Goal: Information Seeking & Learning: Check status

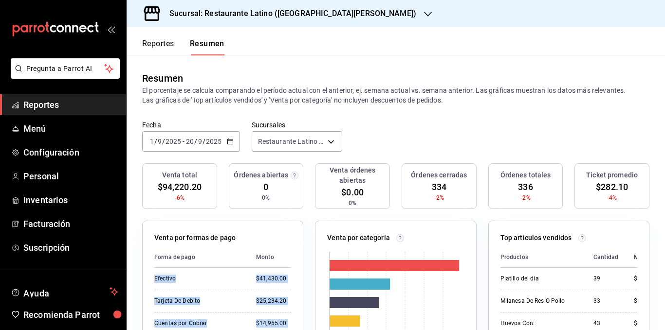
click at [229, 142] on icon "button" at bounding box center [230, 141] width 7 height 7
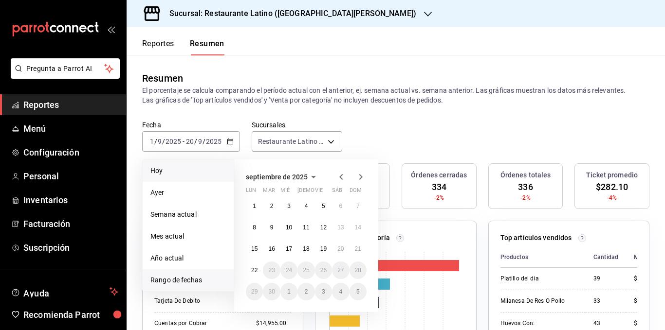
click at [171, 173] on span "Hoy" at bounding box center [187, 171] width 75 height 10
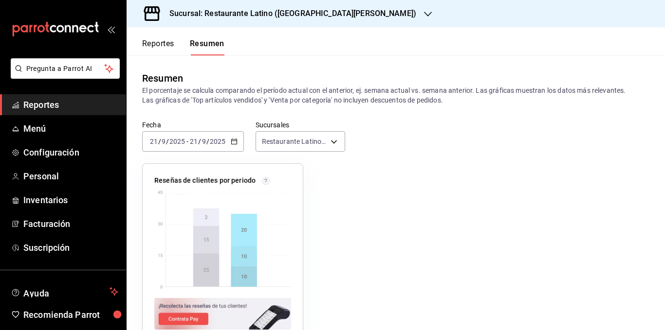
click at [229, 82] on div "Resumen" at bounding box center [395, 78] width 507 height 15
click at [234, 143] on icon "button" at bounding box center [234, 141] width 7 height 7
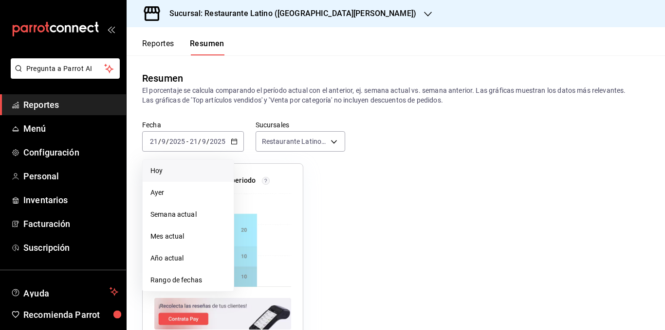
click at [205, 165] on li "Hoy" at bounding box center [188, 171] width 91 height 22
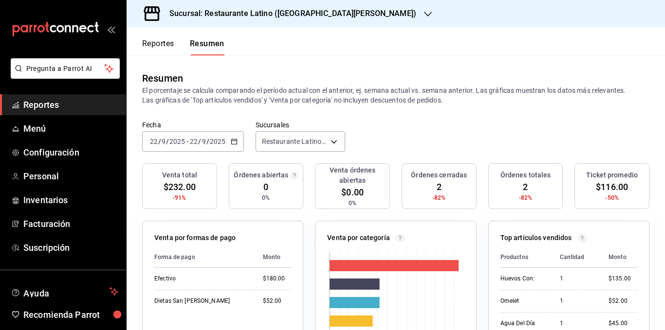
click at [293, 100] on p "El porcentaje se calcula comparando el período actual con el anterior, ej. sema…" at bounding box center [395, 95] width 507 height 19
click at [321, 144] on body "Pregunta a Parrot AI Reportes Menú Configuración Personal Inventarios Facturaci…" at bounding box center [332, 165] width 665 height 330
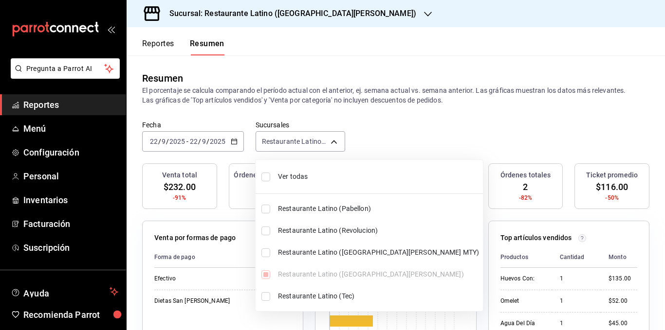
click at [295, 174] on span "Ver todas" at bounding box center [378, 177] width 201 height 10
type input "[object Object],[object Object],[object Object],[object Object],[object Object]"
checkbox input "true"
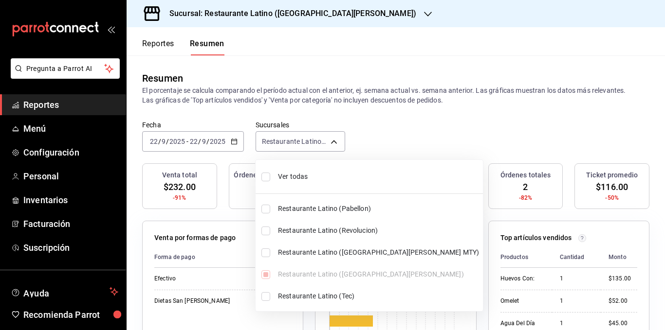
checkbox input "true"
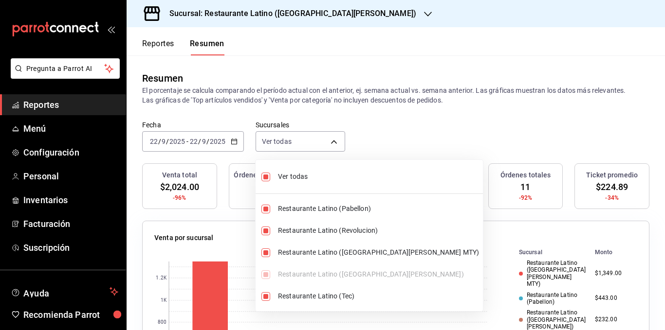
click at [303, 100] on div at bounding box center [332, 165] width 665 height 330
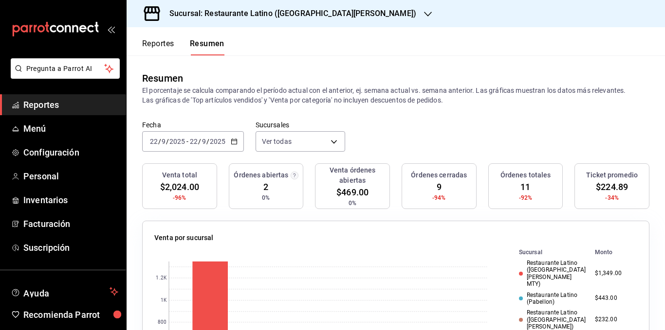
click at [320, 96] on p "El porcentaje se calcula comparando el período actual con el anterior, ej. sema…" at bounding box center [395, 95] width 507 height 19
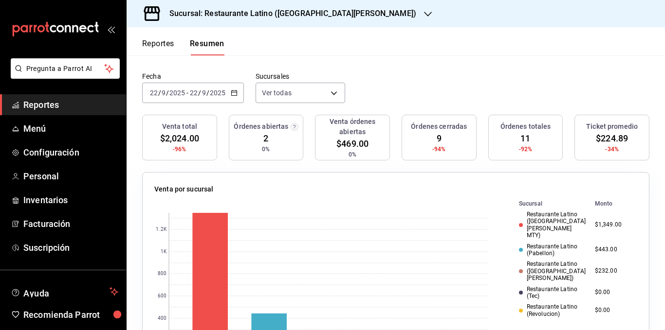
scroll to position [97, 0]
